Goal: Task Accomplishment & Management: Manage account settings

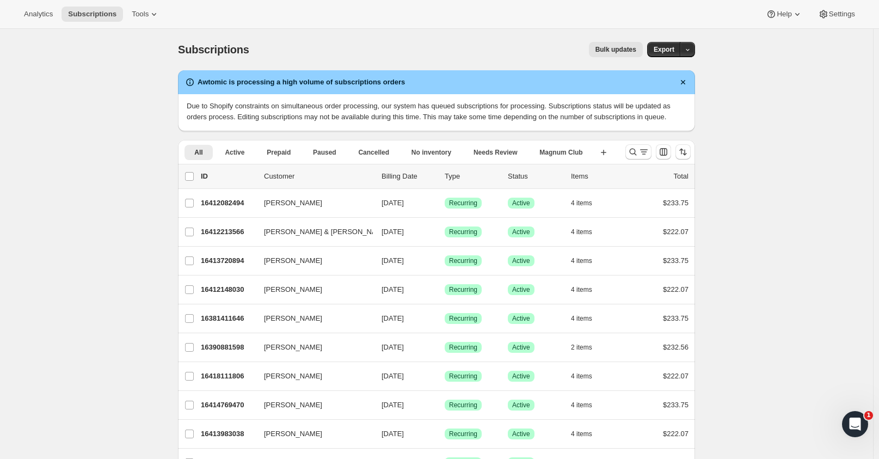
click at [638, 148] on icon "Search and filter results" at bounding box center [632, 151] width 11 height 11
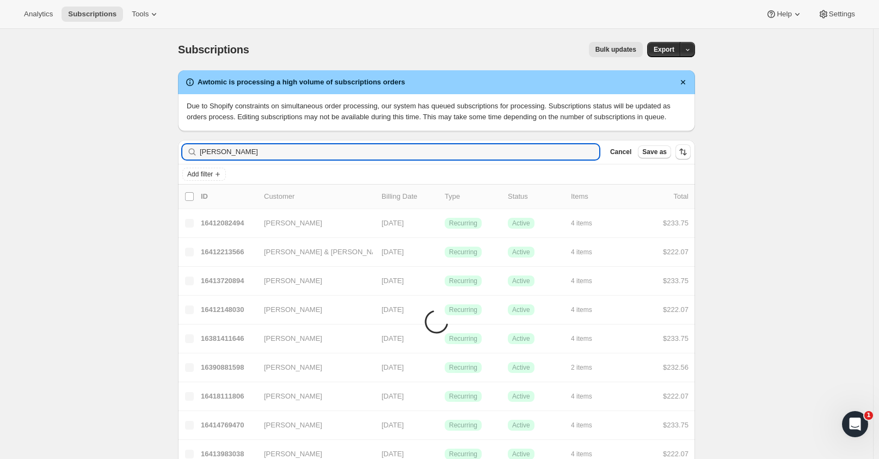
type input "[PERSON_NAME]"
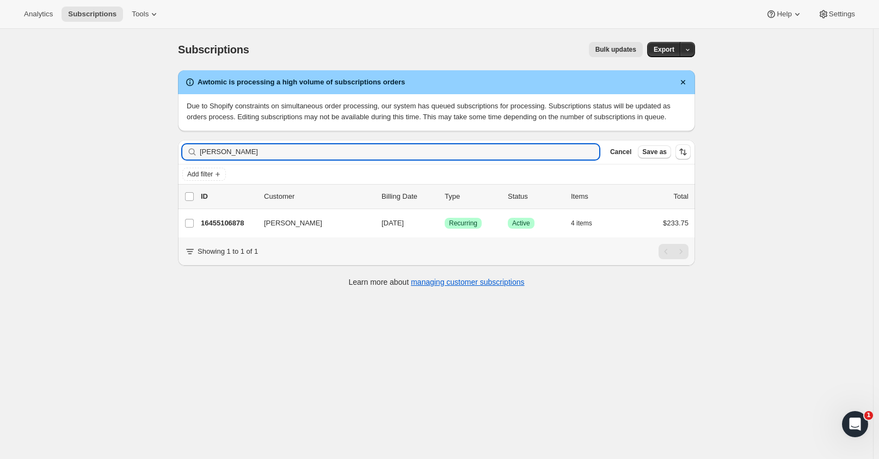
click at [213, 220] on p "16455106878" at bounding box center [228, 223] width 54 height 11
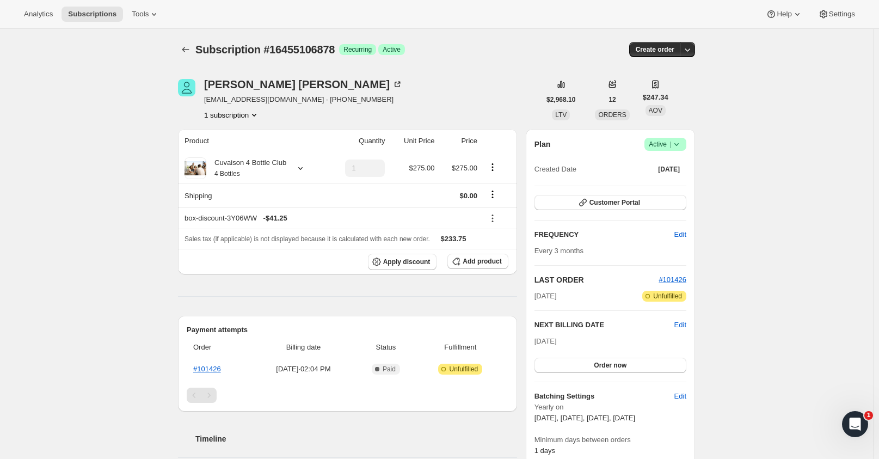
click at [681, 141] on icon at bounding box center [676, 144] width 11 height 11
click at [668, 183] on span "Cancel subscription" at bounding box center [668, 184] width 61 height 8
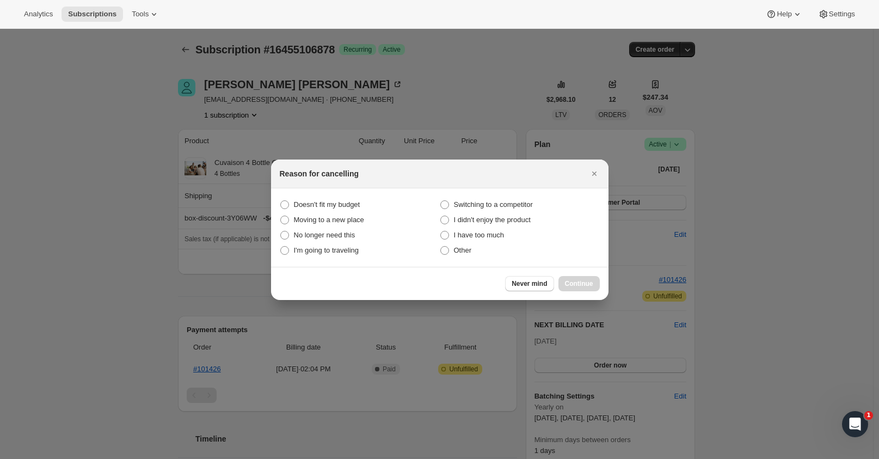
click at [441, 233] on span ":rbs:" at bounding box center [444, 235] width 9 height 9
click at [441, 231] on much "I have too much" at bounding box center [440, 231] width 1 height 1
radio much "true"
click at [588, 283] on span "Continue" at bounding box center [579, 283] width 28 height 9
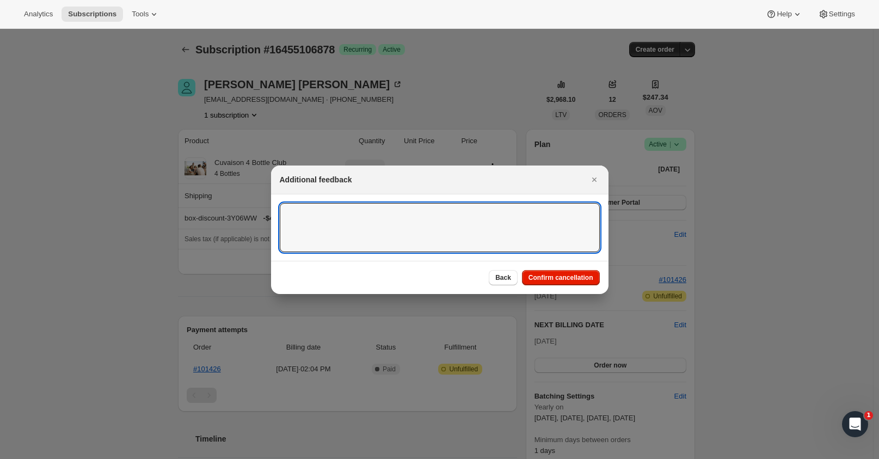
click at [370, 219] on textarea ":rbs:" at bounding box center [440, 227] width 320 height 49
drag, startPoint x: 370, startPoint y: 219, endPoint x: 346, endPoint y: 219, distance: 24.5
paste textarea "18066001001051"
drag, startPoint x: 206, startPoint y: 218, endPoint x: 182, endPoint y: 223, distance: 24.4
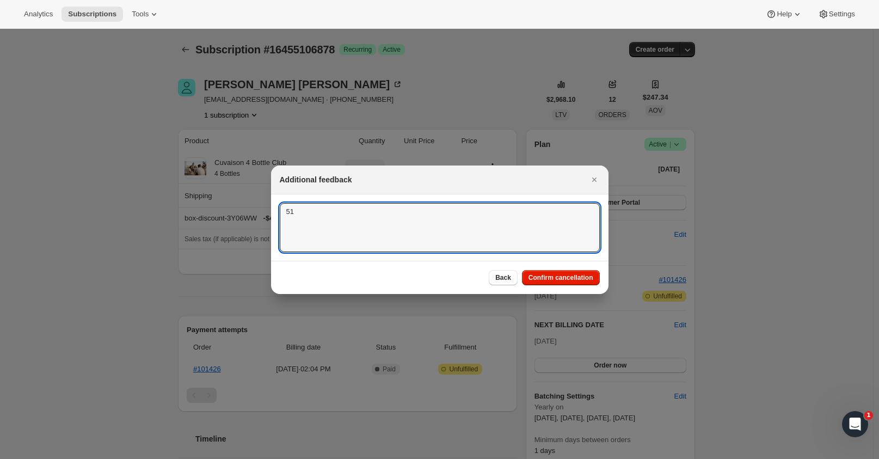
type textarea "1"
click at [310, 236] on textarea ":rbs:" at bounding box center [440, 227] width 320 height 49
paste textarea "Oh, hi, I am a member of your wine club and we love your wines. But I would lik…"
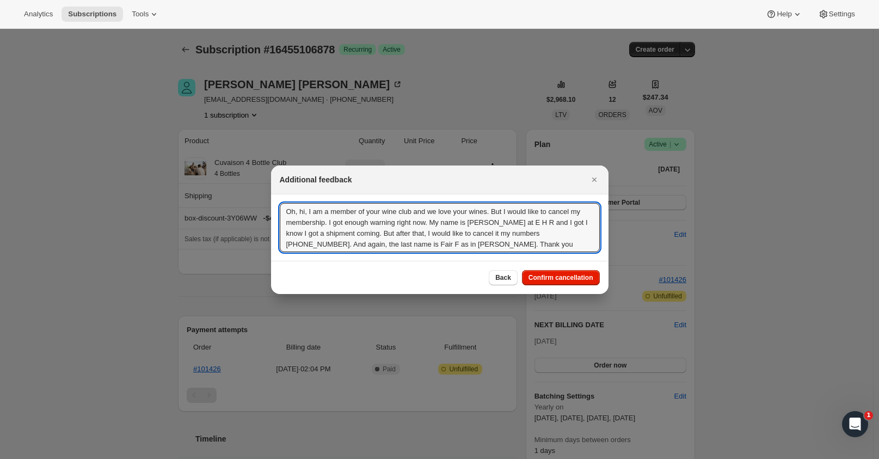
type textarea "Oh, hi, I am a member of your wine club and we love your wines. But I would lik…"
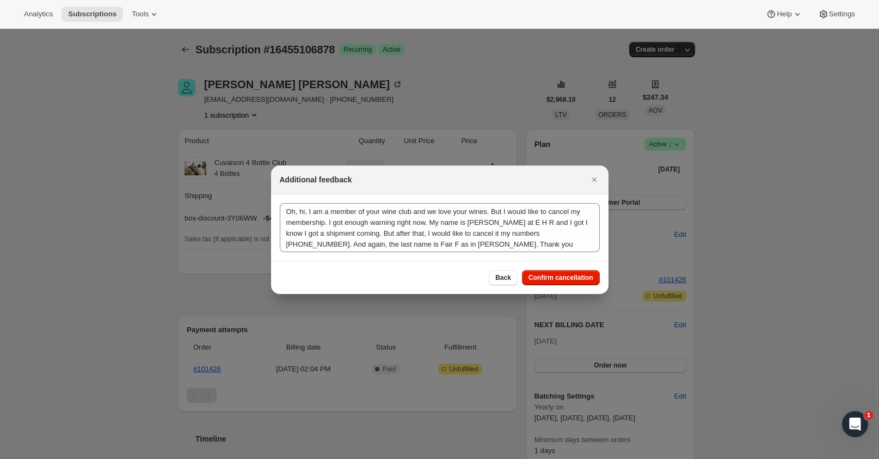
click at [563, 277] on span "Confirm cancellation" at bounding box center [560, 277] width 65 height 9
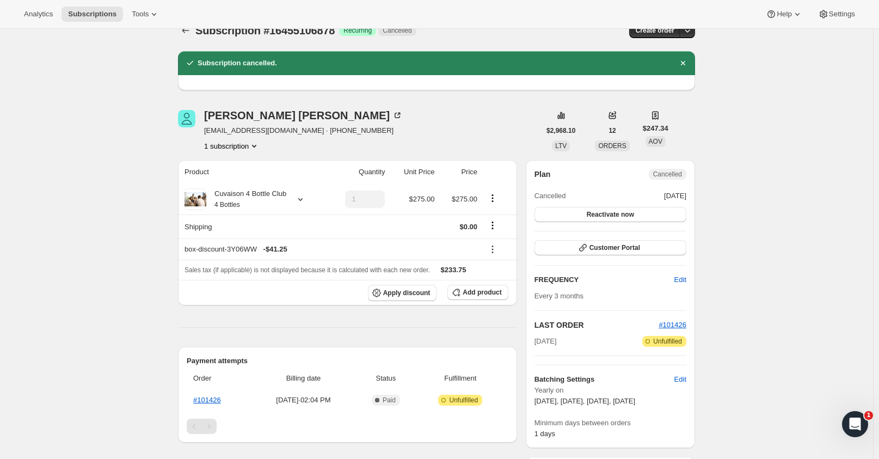
scroll to position [163, 0]
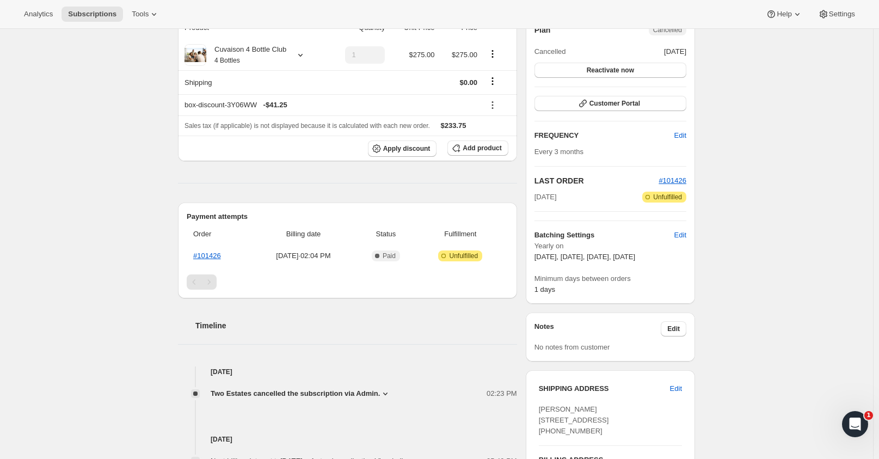
click at [676, 328] on span "Edit" at bounding box center [673, 328] width 13 height 9
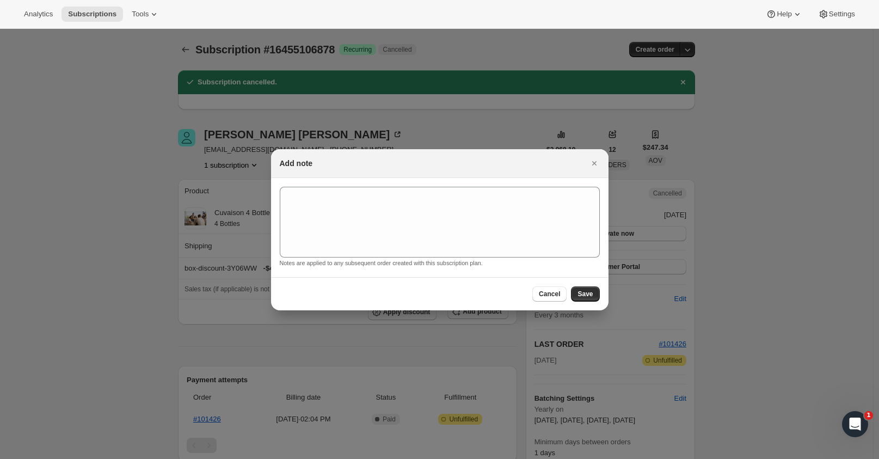
scroll to position [0, 0]
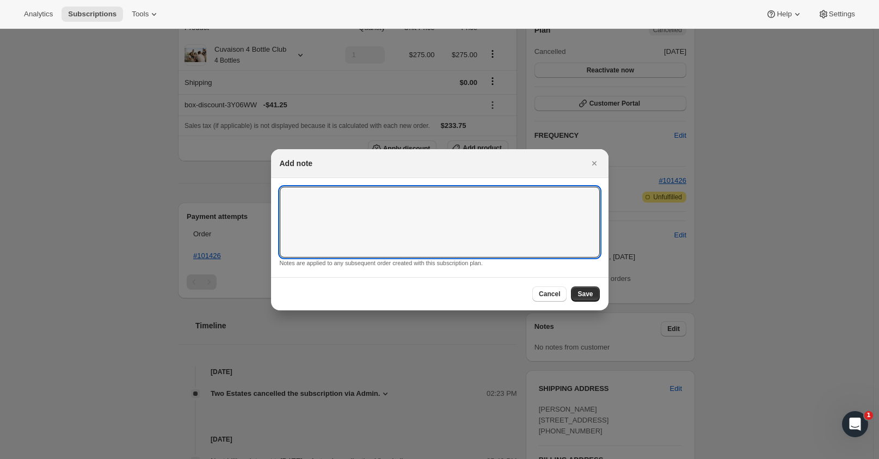
click at [395, 214] on textarea ":rg4:" at bounding box center [440, 222] width 320 height 71
type textarea "[PERSON_NAME] cancelled the membership after 9/25 shipment. Too much wine (km) …"
drag, startPoint x: 587, startPoint y: 289, endPoint x: 574, endPoint y: 301, distance: 16.9
click at [582, 292] on span "Save" at bounding box center [584, 293] width 15 height 9
